Goal: Transaction & Acquisition: Obtain resource

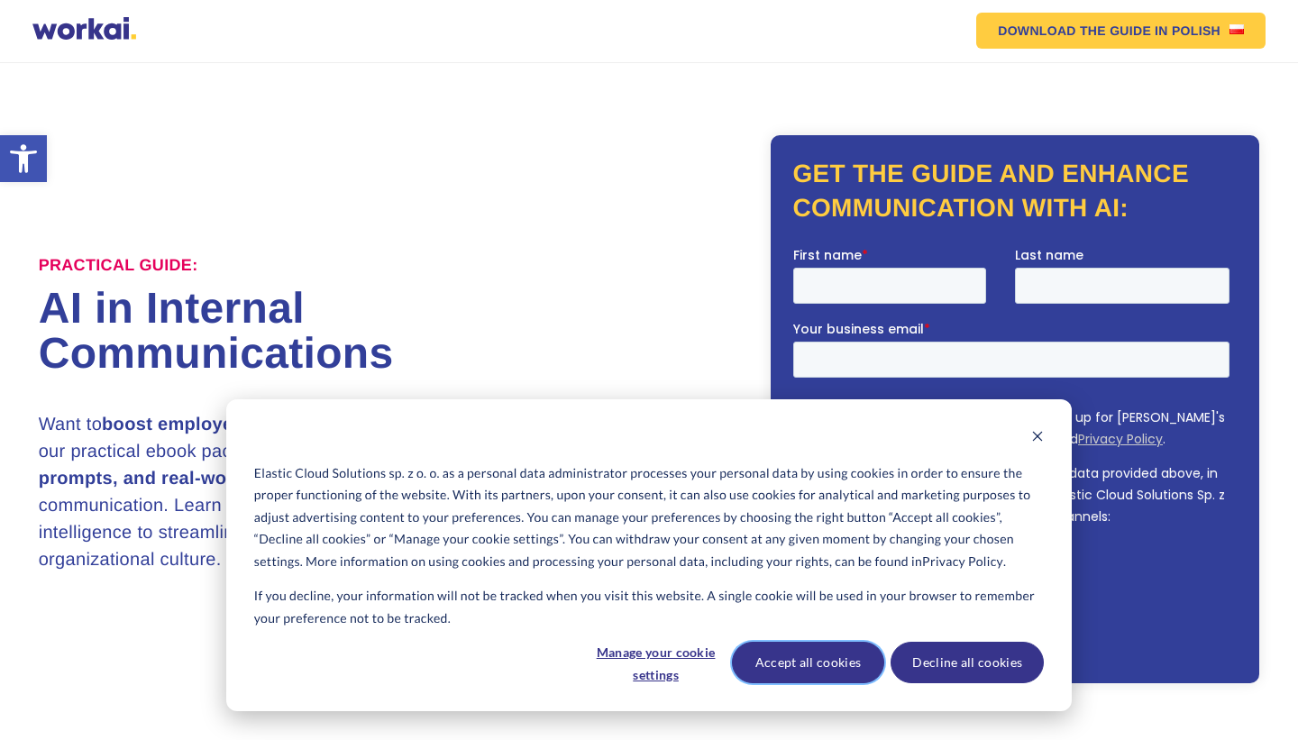
click at [818, 670] on button "Accept all cookies" at bounding box center [808, 662] width 153 height 41
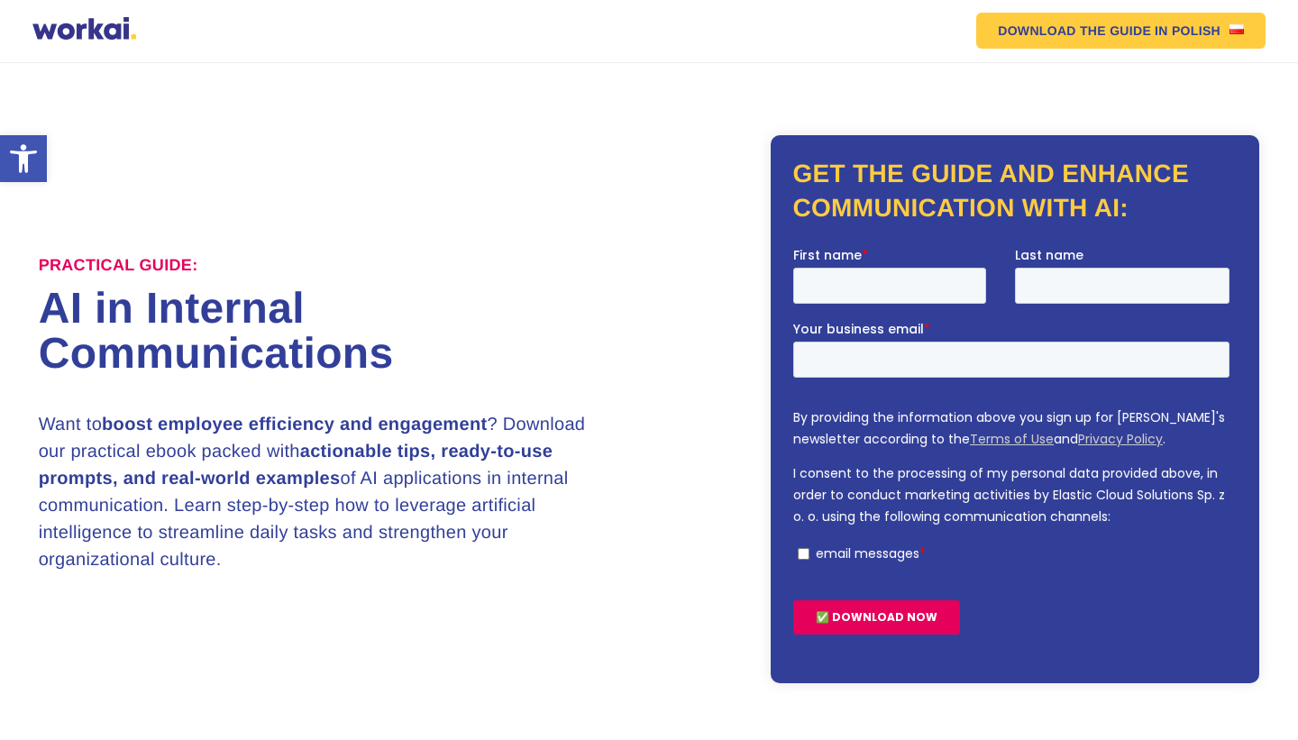
click at [658, 375] on div "Practical Guide: AI in Internal Communications Want to boost employee efficienc…" at bounding box center [650, 409] width 1222 height 548
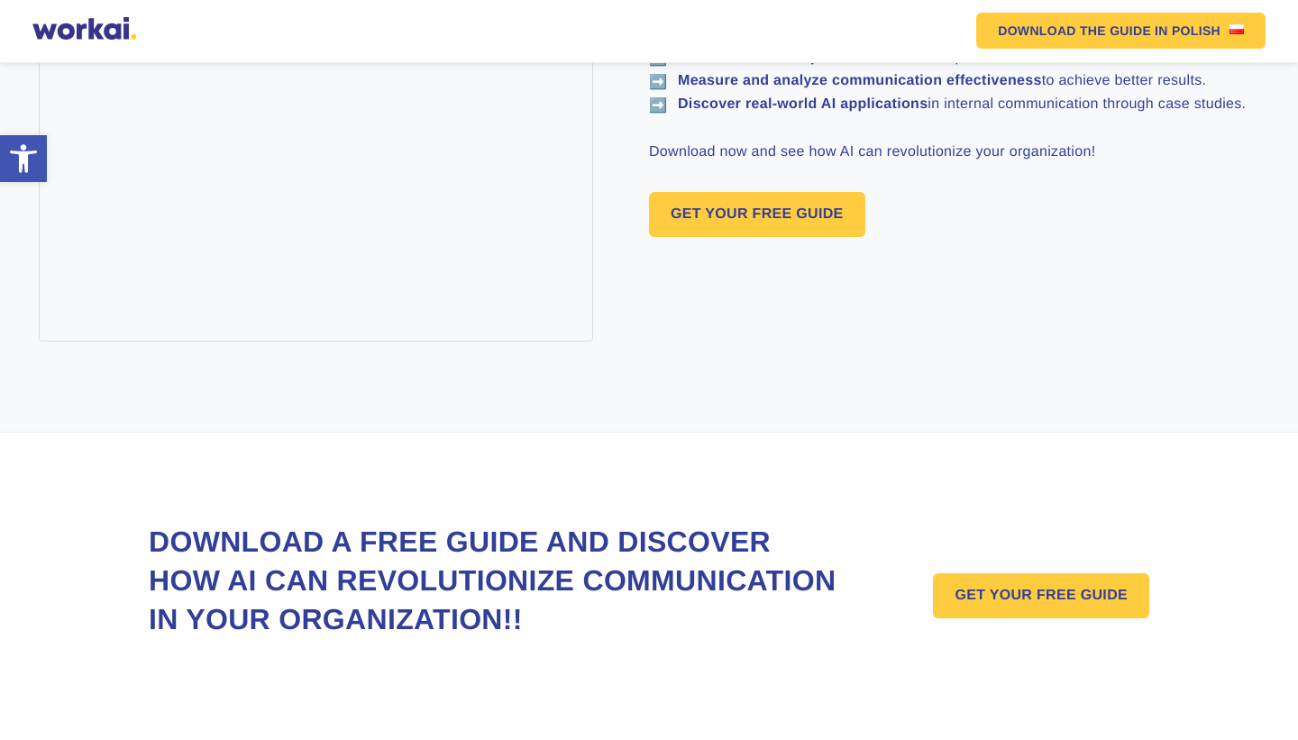
scroll to position [1270, 0]
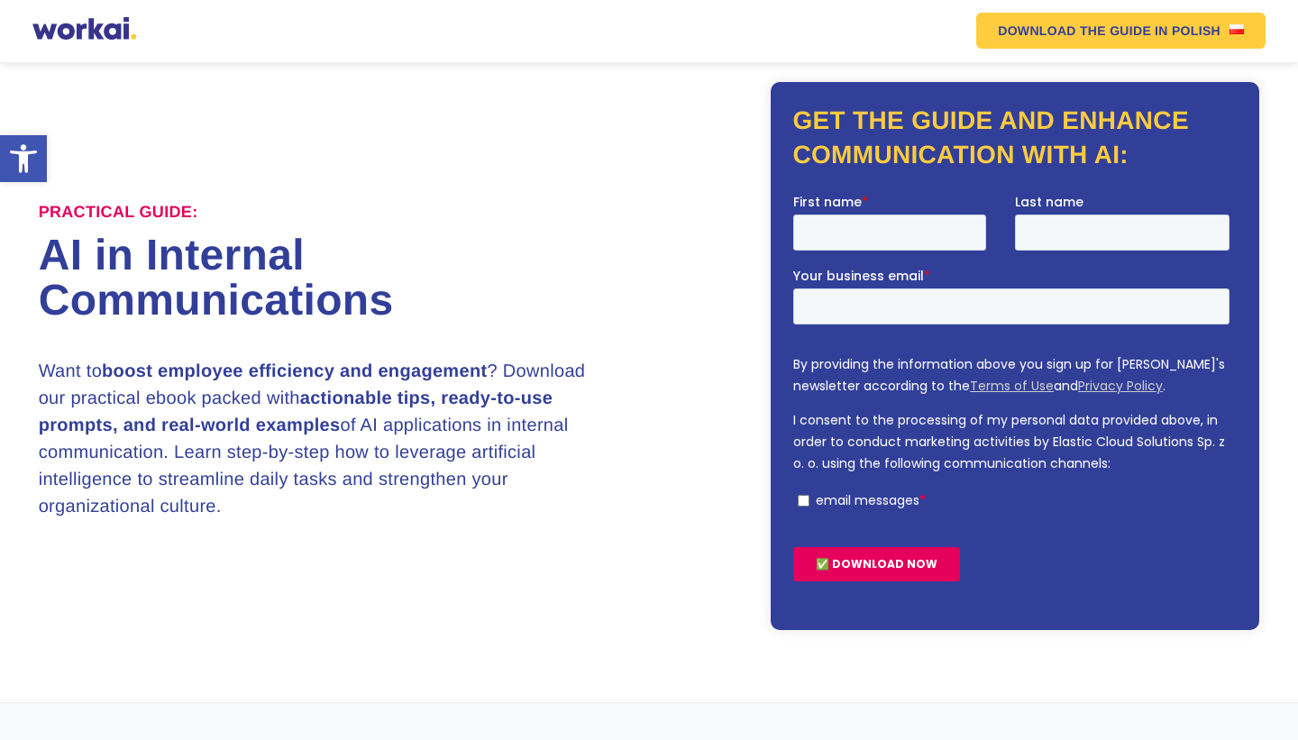
scroll to position [44, 0]
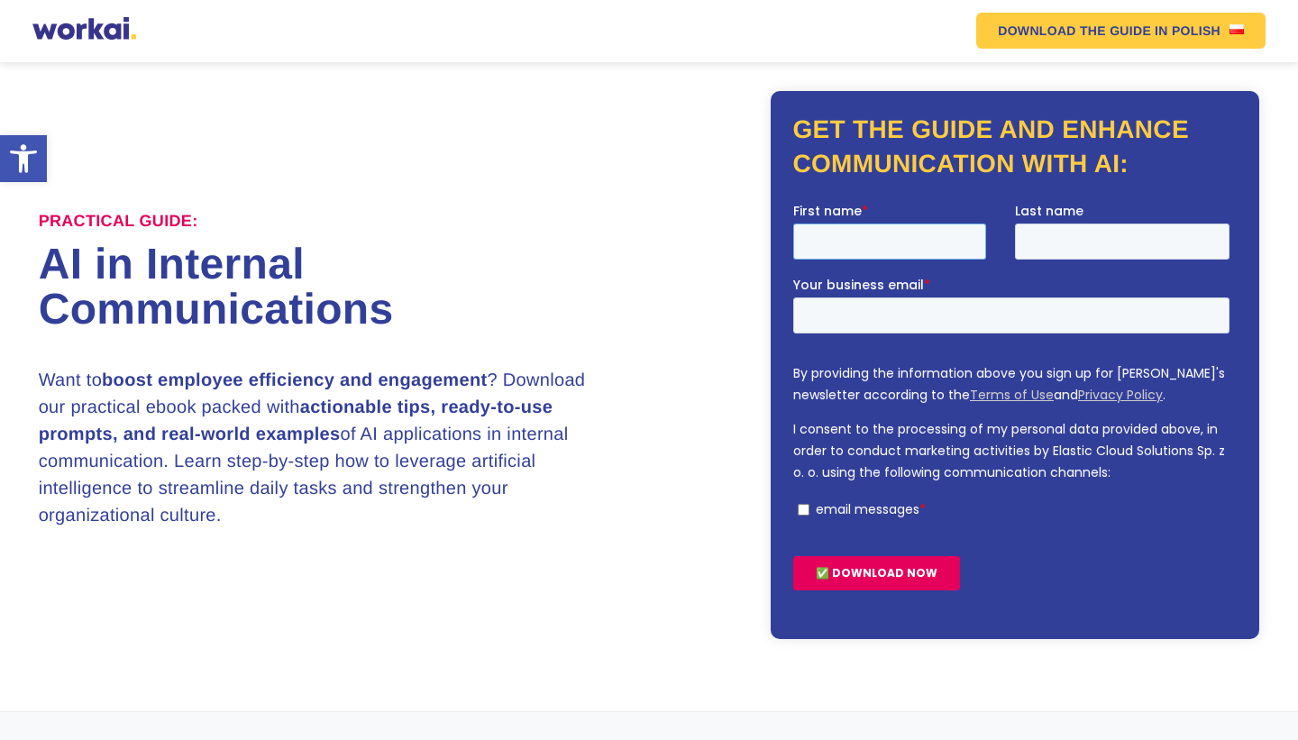
click at [913, 243] on input "First name *" at bounding box center [889, 241] width 193 height 36
type input "grathia"
click at [1097, 237] on input "Last name" at bounding box center [1122, 241] width 215 height 36
type input "pitaloka"
click at [968, 307] on input "Your business email *" at bounding box center [1011, 315] width 436 height 36
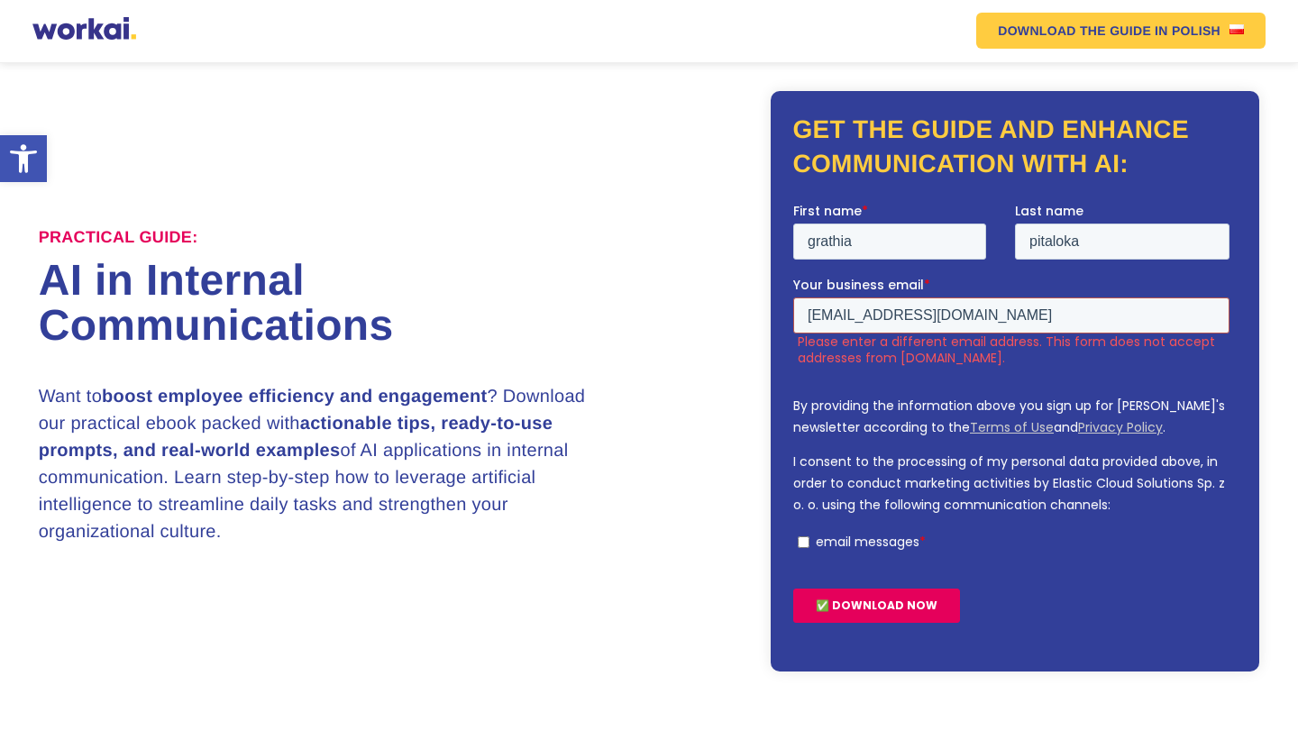
type input "grathia.wiriasasmita@gmail.com"
click at [518, 182] on div "Practical Guide: AI in Internal Communications Want to boost employee efficienc…" at bounding box center [650, 381] width 1222 height 581
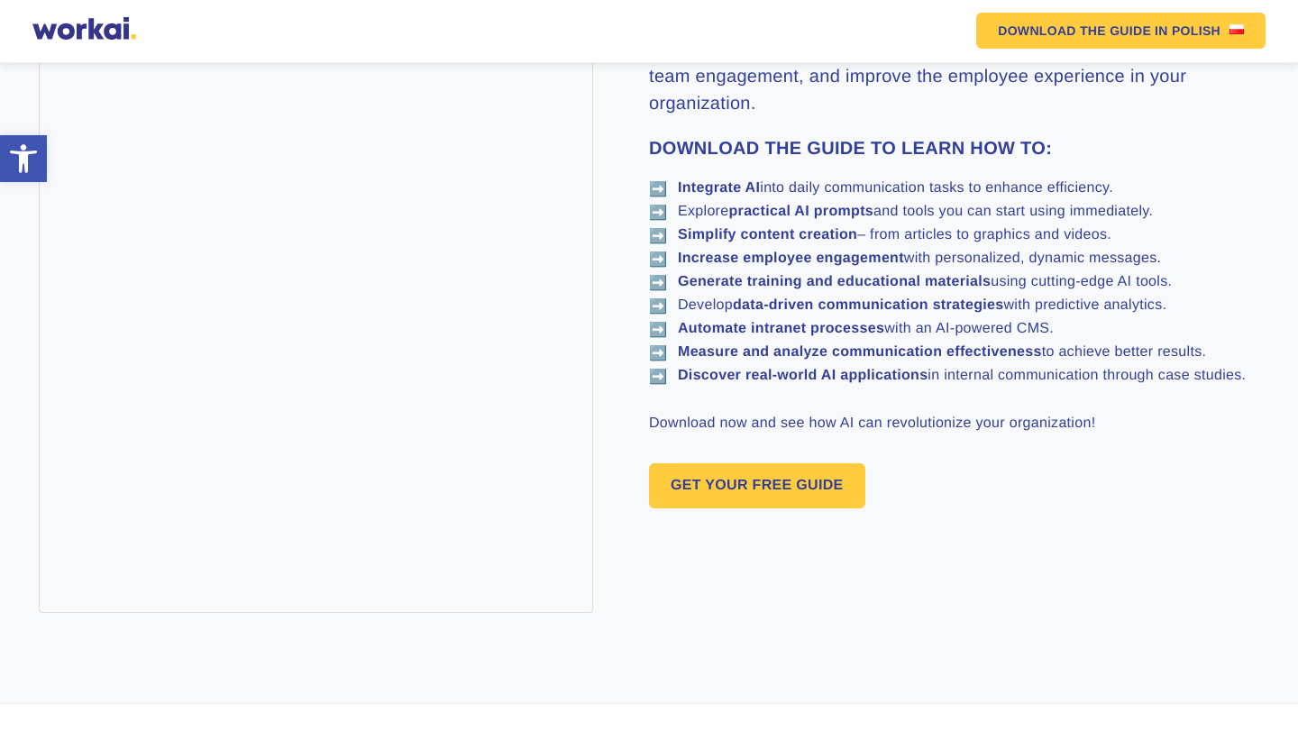
scroll to position [1054, 0]
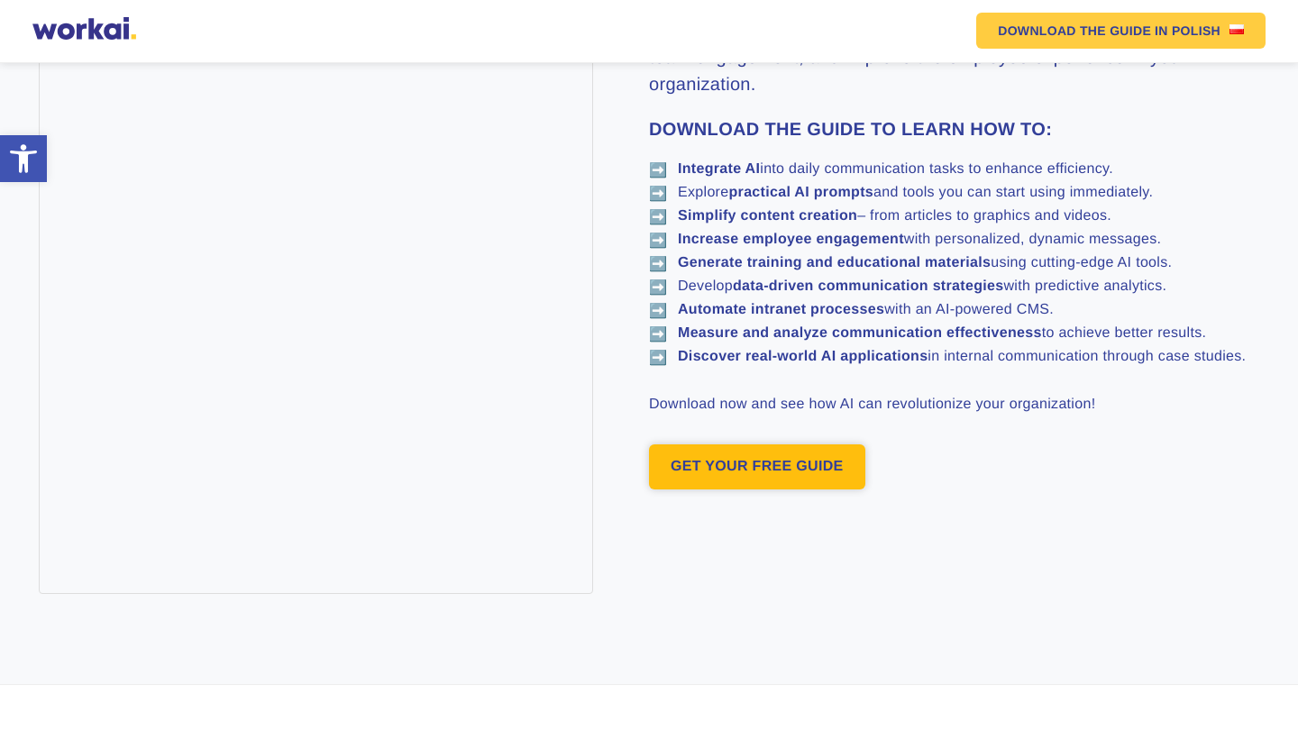
click at [709, 478] on link "GET YOUR FREE GUIDE" at bounding box center [757, 466] width 216 height 45
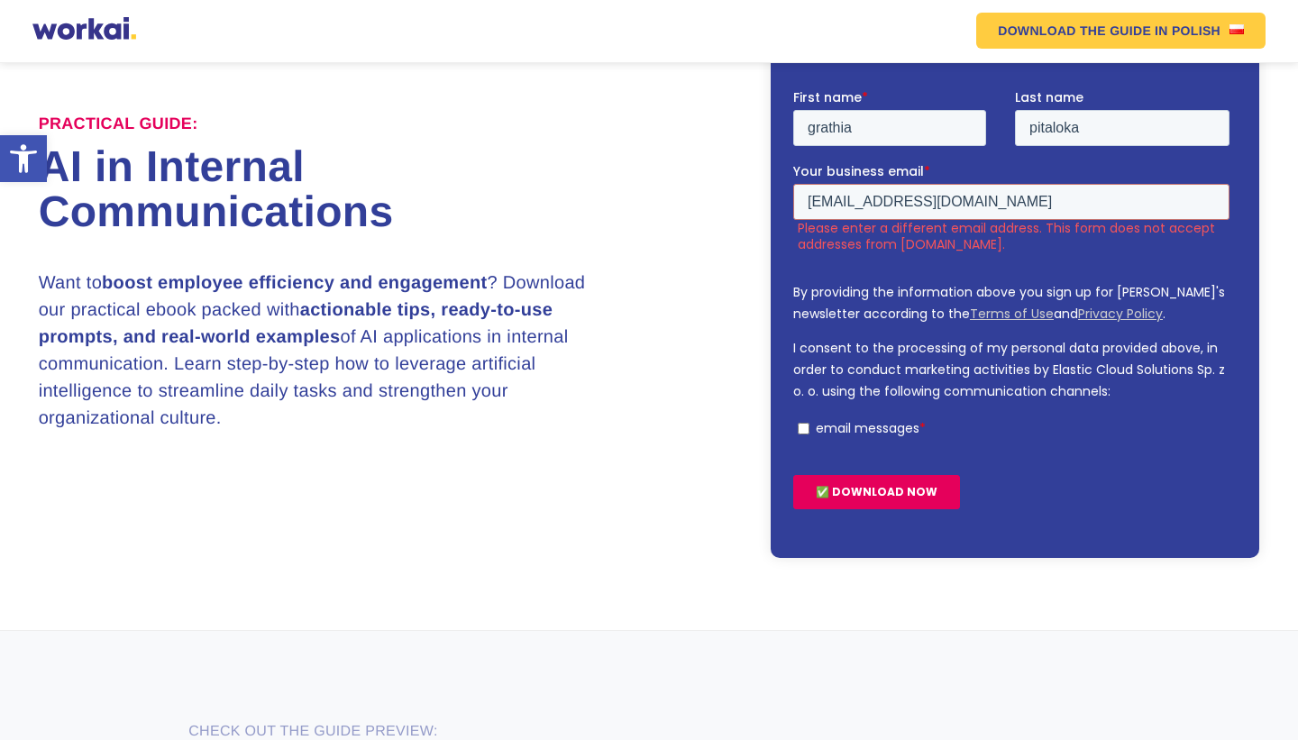
scroll to position [157, 0]
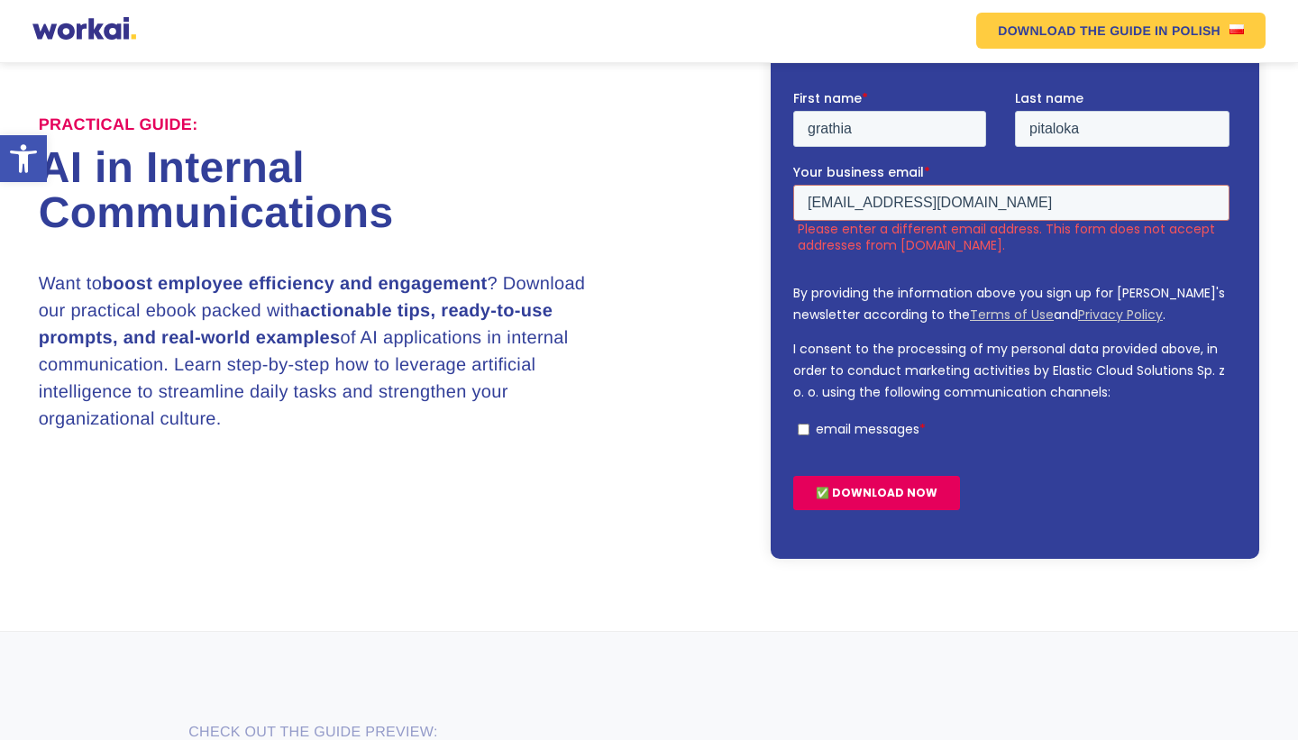
click at [799, 432] on input "email messages *" at bounding box center [804, 429] width 12 height 12
checkbox input "true"
click at [812, 494] on input "✅ DOWNLOAD NOW" at bounding box center [876, 492] width 167 height 34
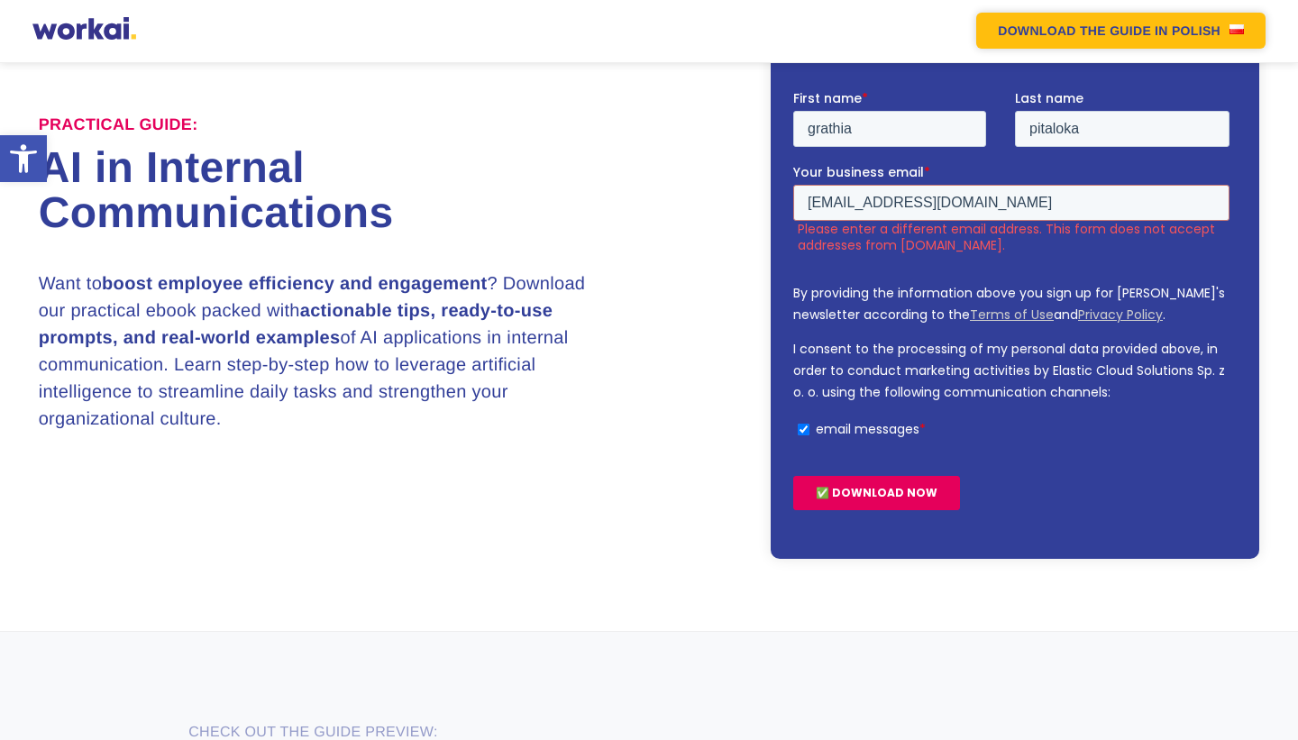
click at [1239, 28] on img at bounding box center [1237, 29] width 14 height 10
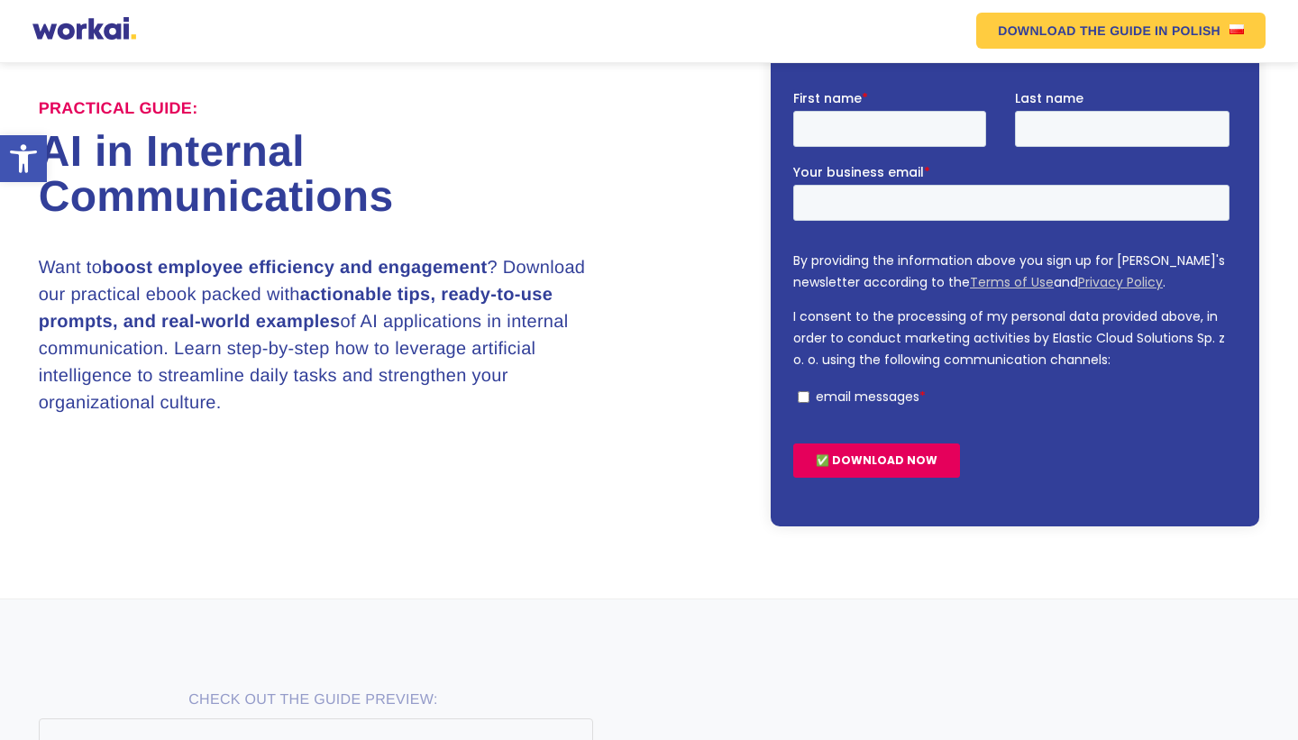
click at [679, 315] on div "Practical Guide: AI in Internal Communications Want to boost employee efficienc…" at bounding box center [650, 252] width 1222 height 548
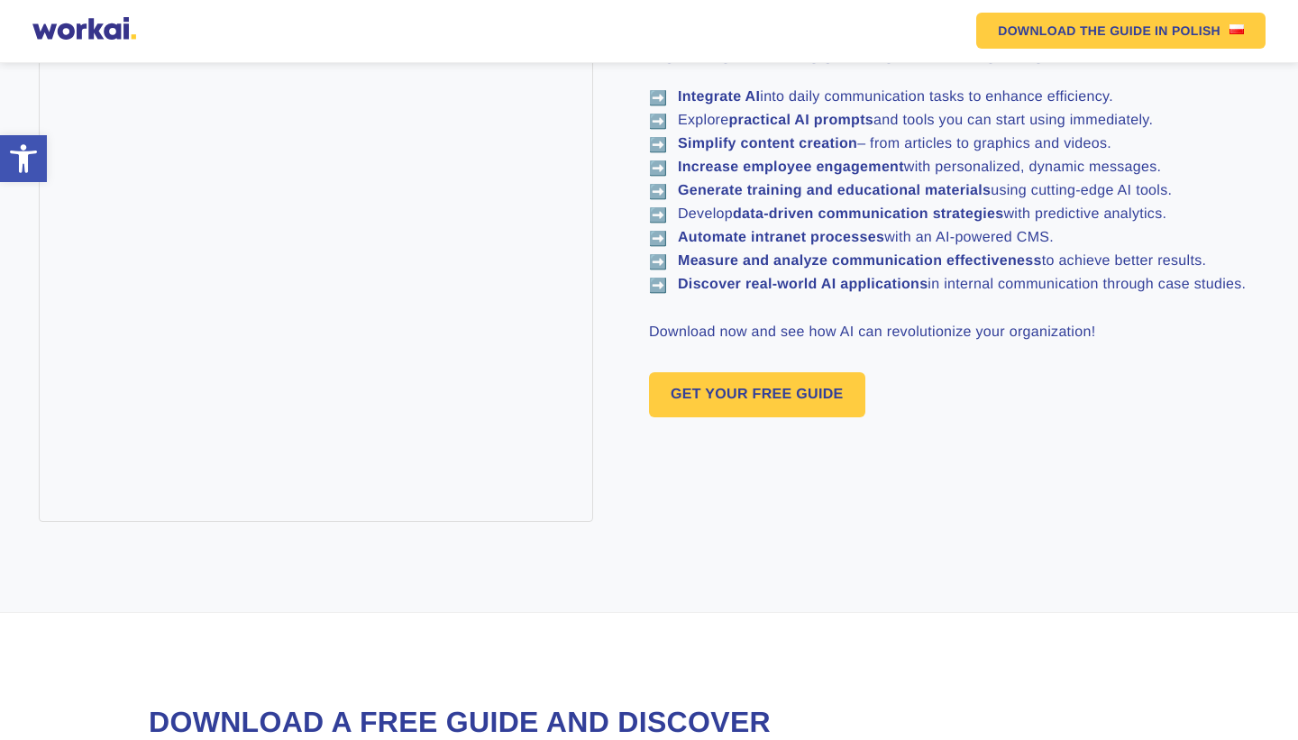
scroll to position [1094, 0]
click at [743, 398] on link "GET YOUR FREE GUIDE" at bounding box center [757, 393] width 216 height 45
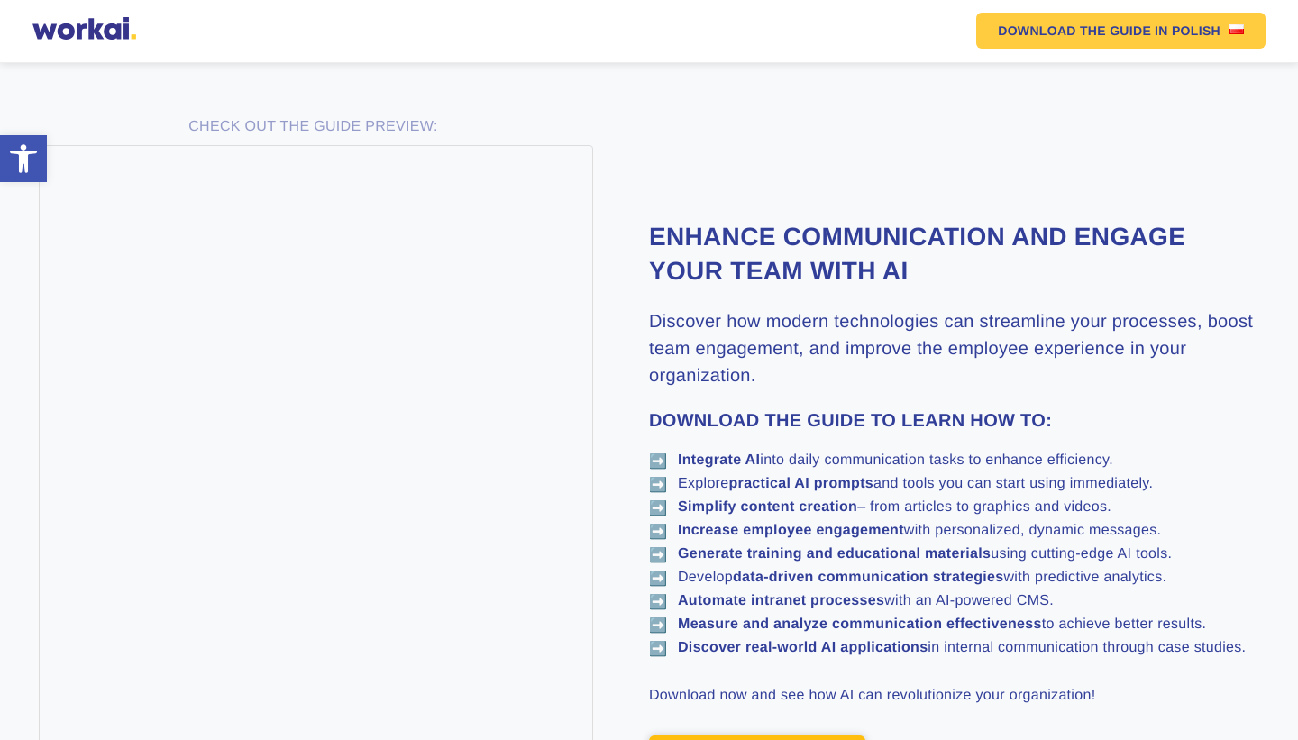
scroll to position [733, 0]
